Goal: Check status

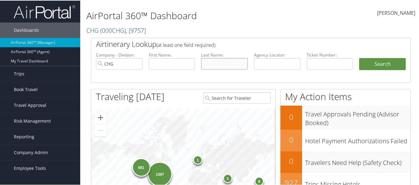
click at [221, 64] on input "text" at bounding box center [224, 62] width 47 height 11
click at [278, 65] on input "text" at bounding box center [277, 62] width 47 height 11
type input "FBWOKJ"
click at [359, 57] on button "Search" at bounding box center [382, 63] width 47 height 12
